Goal: Task Accomplishment & Management: Manage account settings

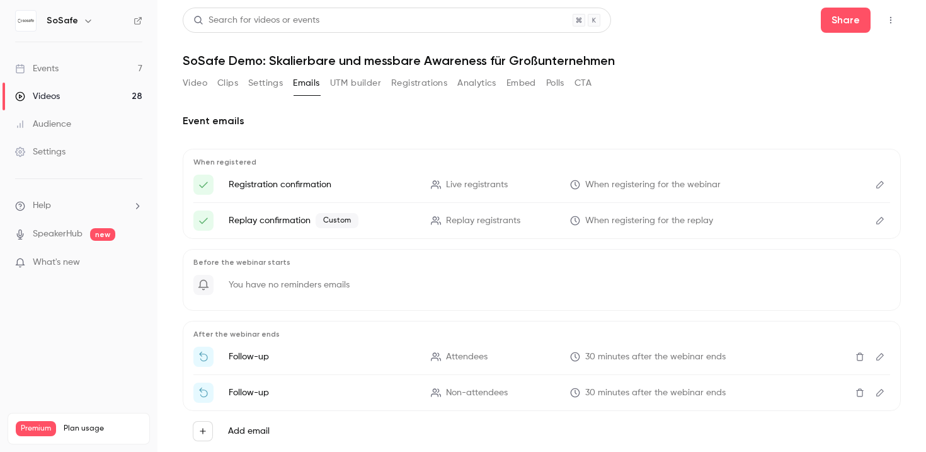
click at [47, 78] on link "Events 7" at bounding box center [78, 69] width 157 height 28
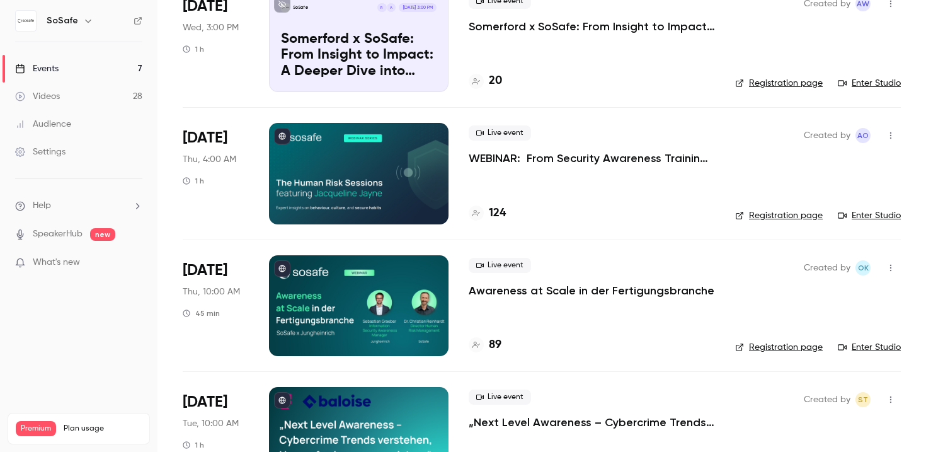
scroll to position [118, 0]
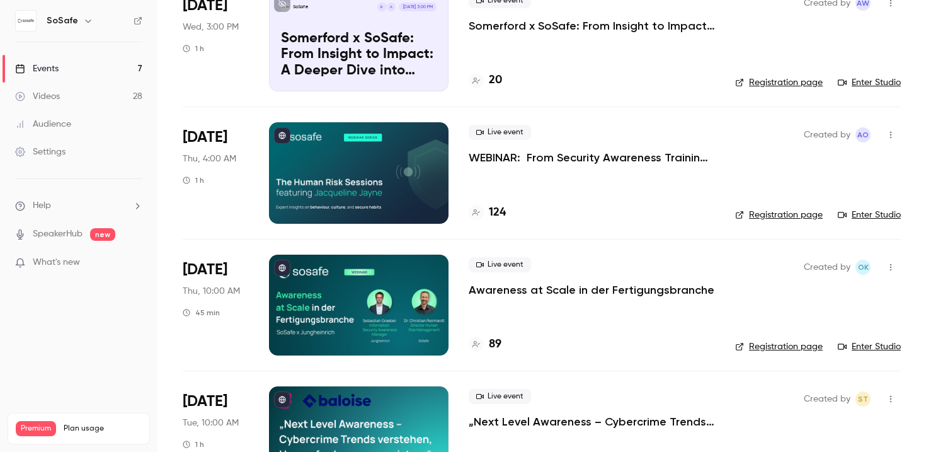
click at [313, 278] on div at bounding box center [358, 304] width 179 height 101
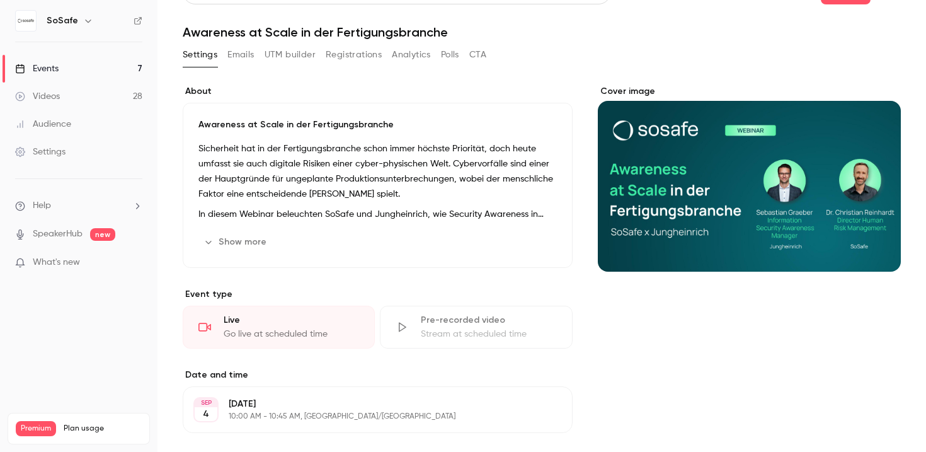
scroll to position [3, 0]
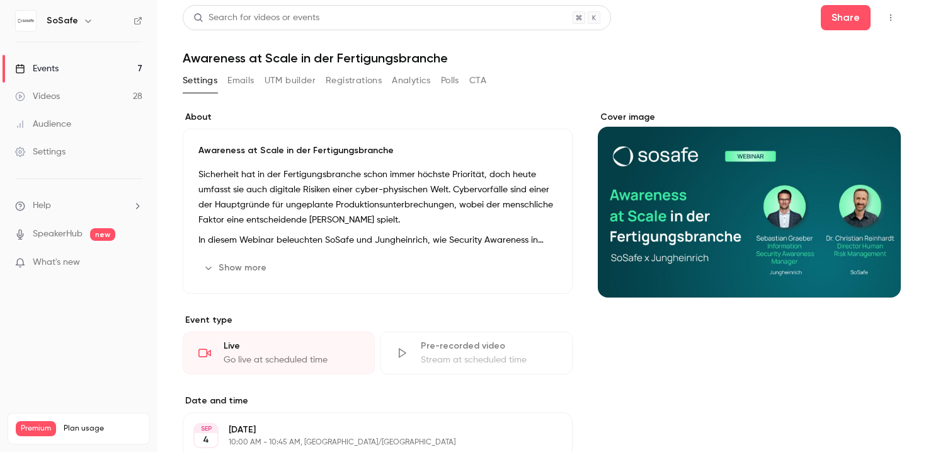
click at [357, 81] on button "Registrations" at bounding box center [354, 81] width 56 height 20
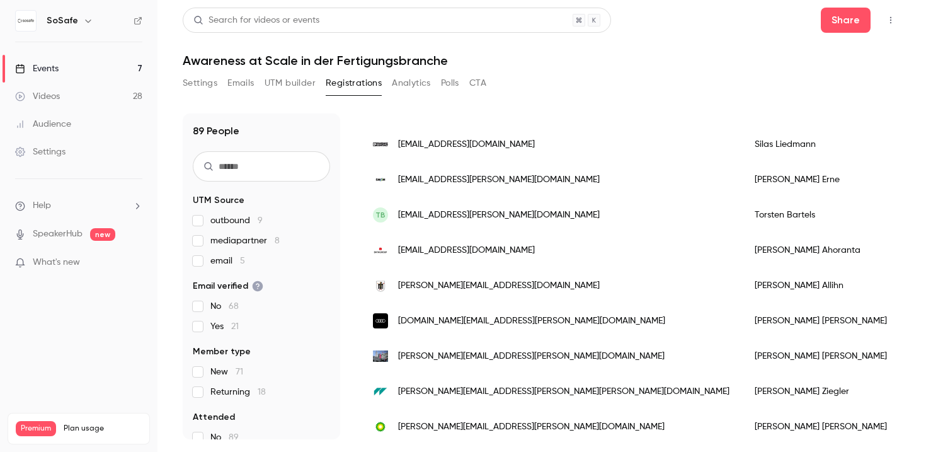
scroll to position [1267, 0]
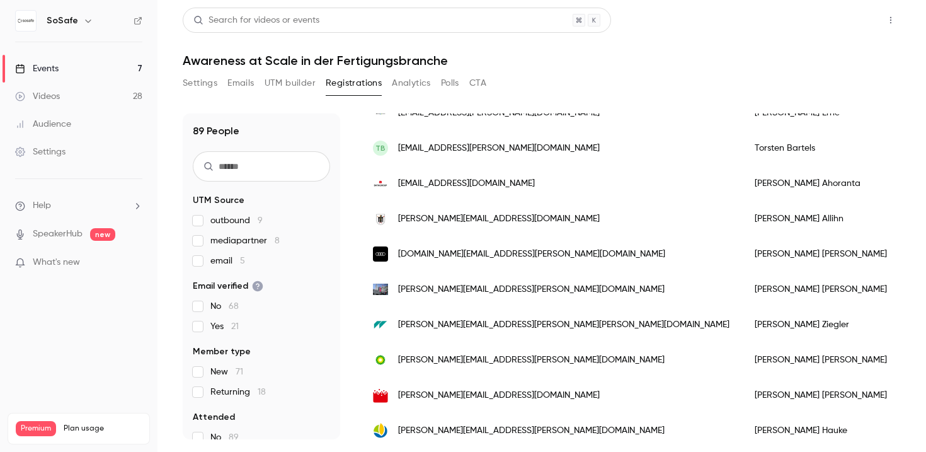
click at [846, 23] on button "Share" at bounding box center [846, 20] width 50 height 25
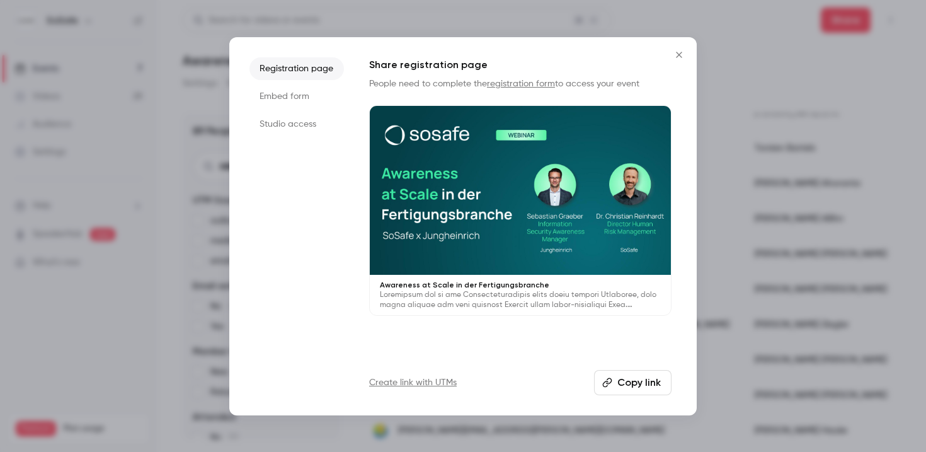
click at [290, 118] on li "Studio access" at bounding box center [296, 124] width 94 height 23
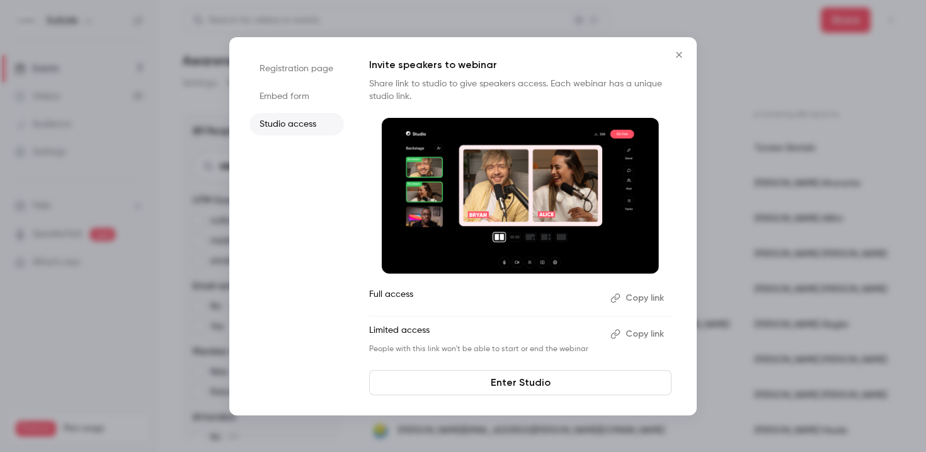
click at [632, 332] on button "Copy link" at bounding box center [638, 334] width 66 height 20
click at [640, 298] on button "Copy link" at bounding box center [638, 298] width 66 height 20
click at [679, 55] on icon "Close" at bounding box center [679, 55] width 6 height 6
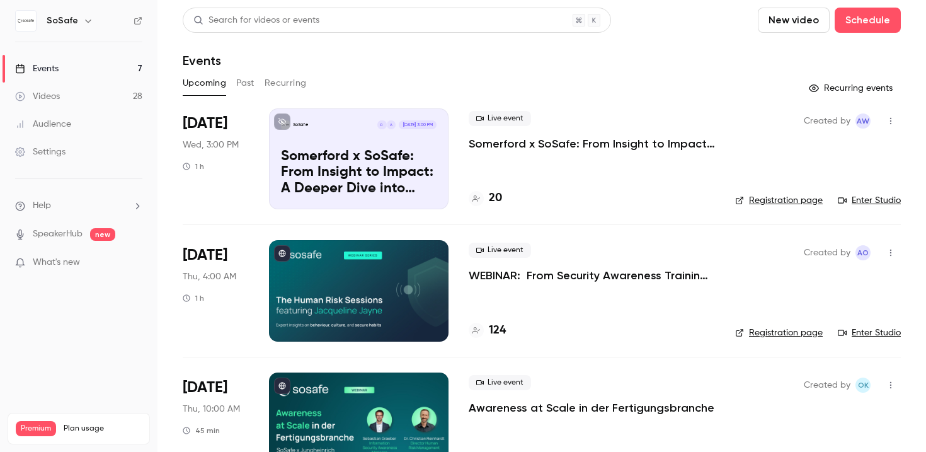
click at [244, 85] on button "Past" at bounding box center [245, 83] width 18 height 20
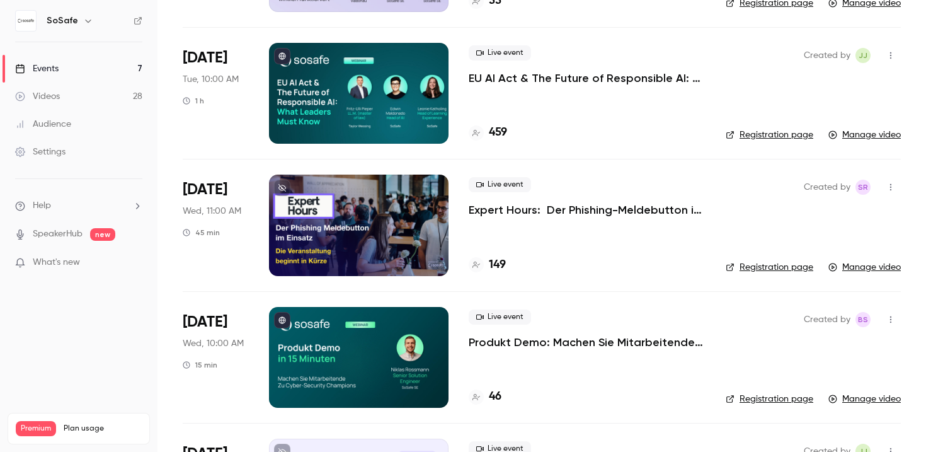
scroll to position [1994, 0]
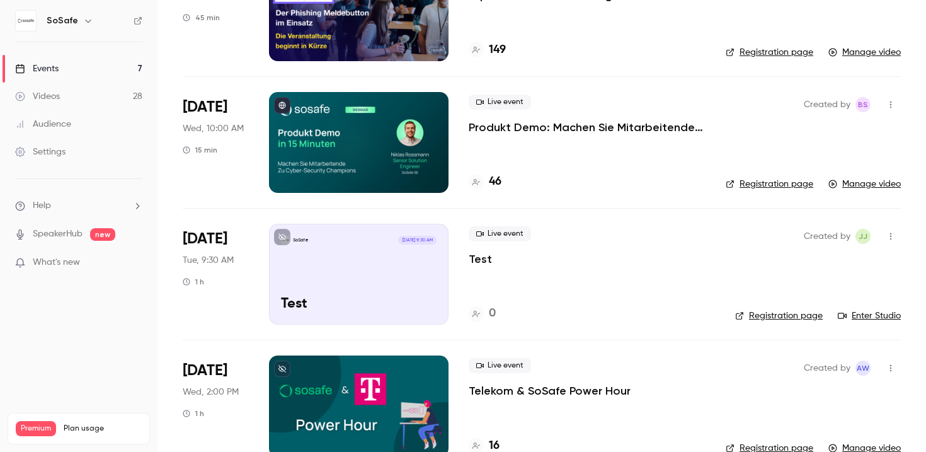
click at [385, 141] on div at bounding box center [358, 142] width 179 height 101
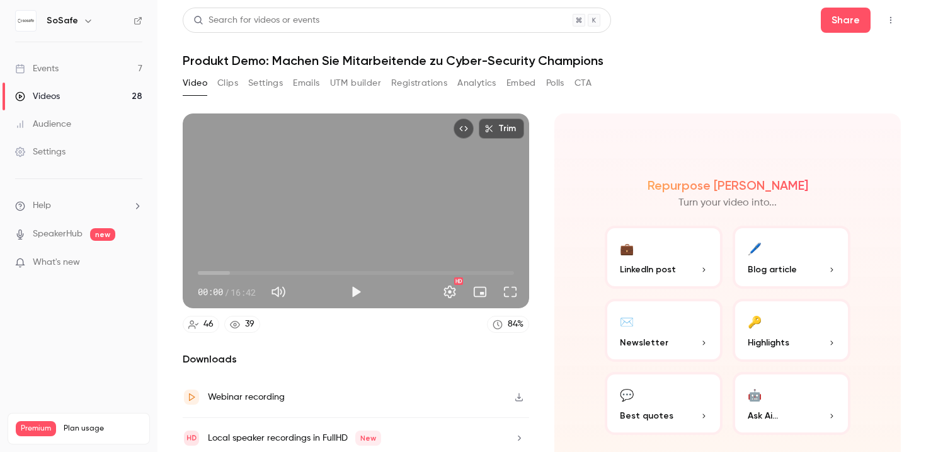
click at [428, 85] on button "Registrations" at bounding box center [419, 83] width 56 height 20
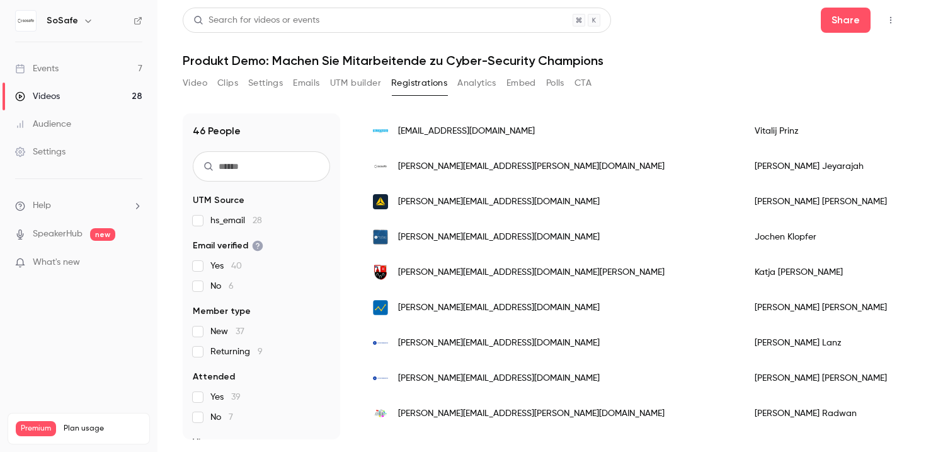
scroll to position [128, 0]
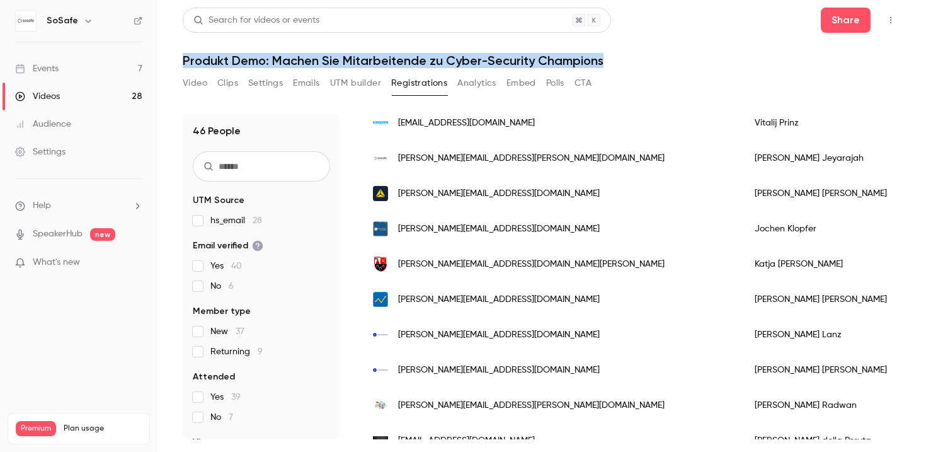
drag, startPoint x: 619, startPoint y: 62, endPoint x: 178, endPoint y: 59, distance: 441.5
click at [178, 59] on main "Search for videos or events Share Produkt Demo: [PERSON_NAME] Sie Mitarbeitende…" at bounding box center [541, 226] width 768 height 452
copy h1 "Produkt Demo: Machen Sie Mitarbeitende zu Cyber-Security Champions"
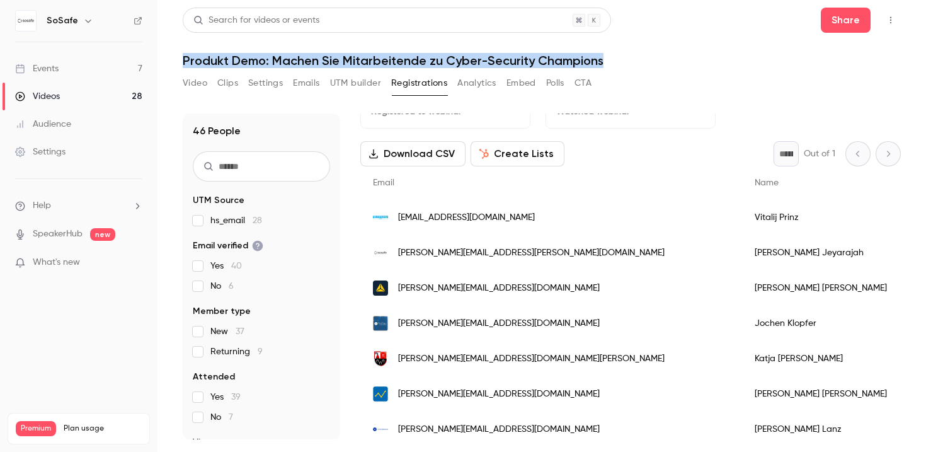
scroll to position [0, 0]
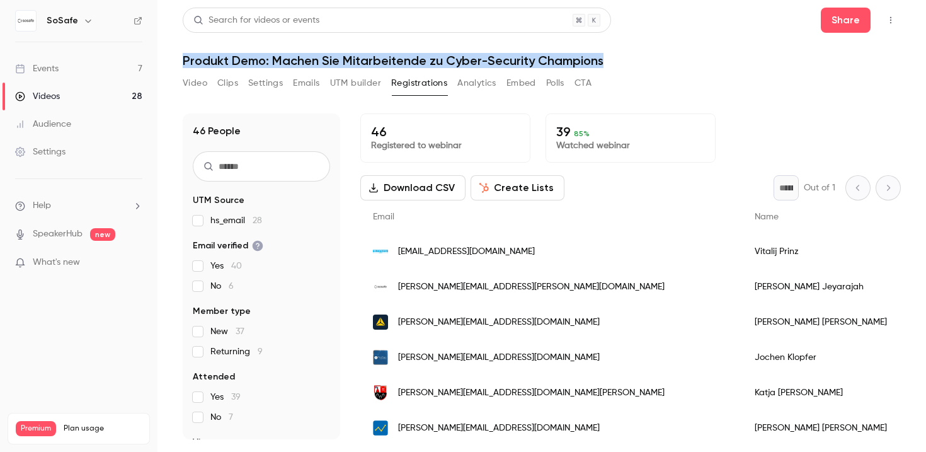
click at [521, 189] on button "Create Lists" at bounding box center [517, 187] width 94 height 25
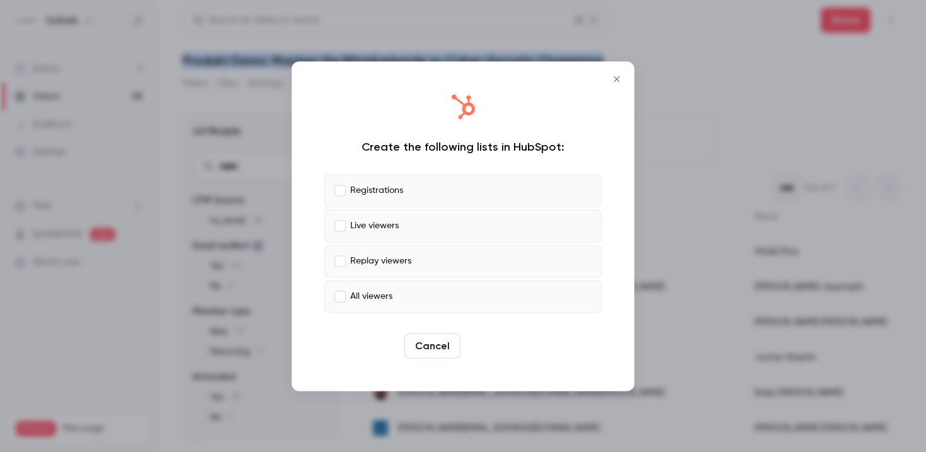
click at [486, 344] on button "Create" at bounding box center [493, 345] width 57 height 25
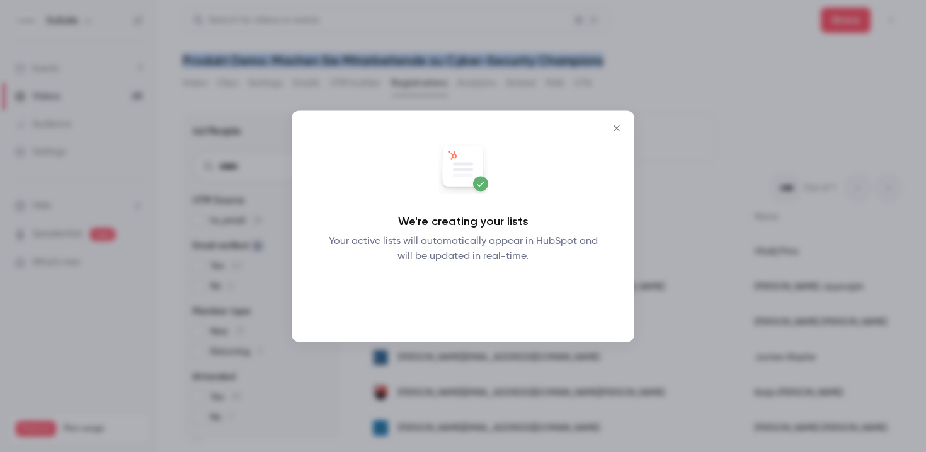
click at [457, 290] on button "Okay" at bounding box center [463, 295] width 46 height 25
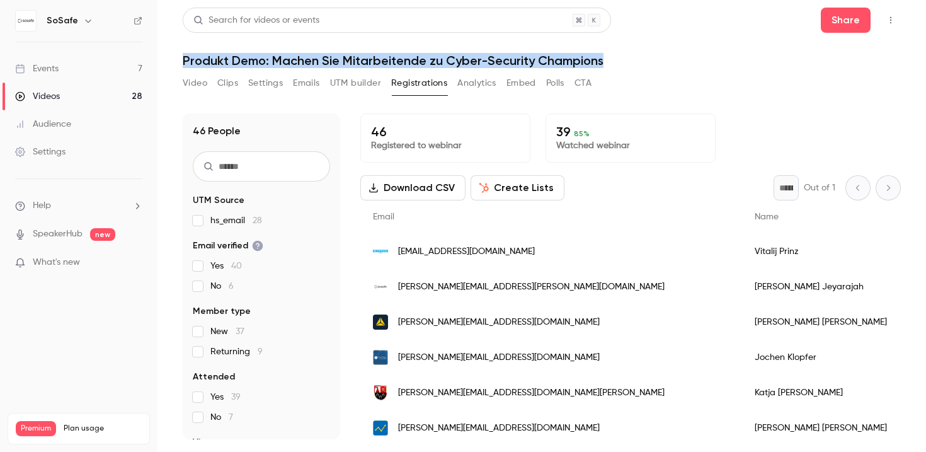
click at [355, 64] on h1 "Produkt Demo: Machen Sie Mitarbeitende zu Cyber-Security Champions" at bounding box center [542, 60] width 718 height 15
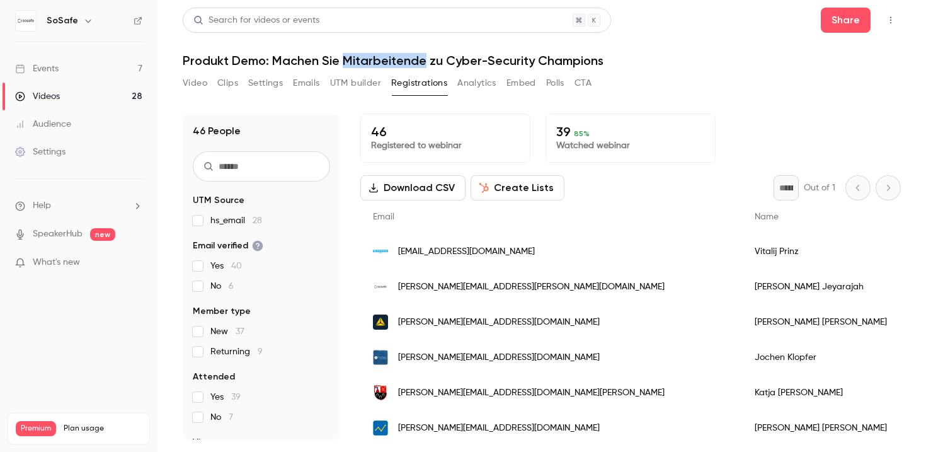
click at [355, 64] on h1 "Produkt Demo: Machen Sie Mitarbeitende zu Cyber-Security Champions" at bounding box center [542, 60] width 718 height 15
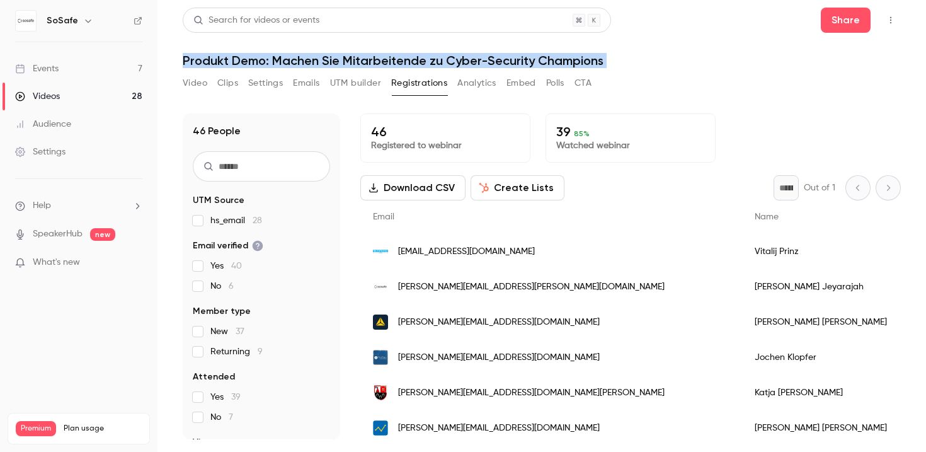
click at [355, 64] on h1 "Produkt Demo: Machen Sie Mitarbeitende zu Cyber-Security Champions" at bounding box center [542, 60] width 718 height 15
click at [59, 72] on link "Events 7" at bounding box center [78, 69] width 157 height 28
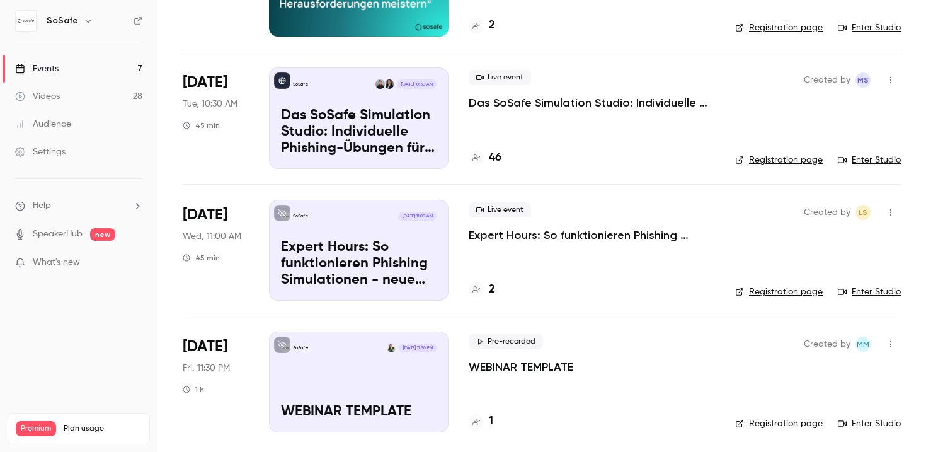
scroll to position [571, 0]
